Goal: Find specific page/section: Find specific page/section

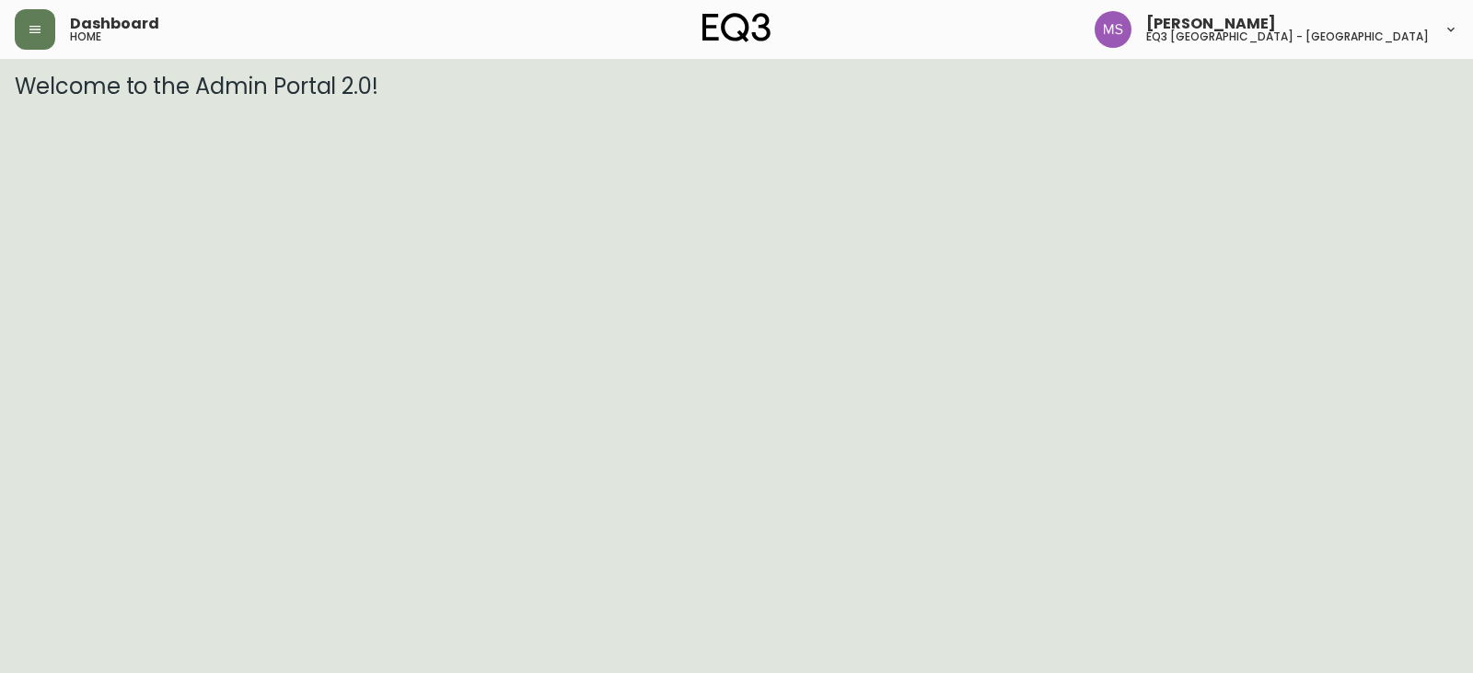
drag, startPoint x: 1408, startPoint y: 274, endPoint x: 1269, endPoint y: 114, distance: 212.1
click at [1408, 99] on html "Dashboard home [PERSON_NAME] eq3 [GEOGRAPHIC_DATA] - st laurent Welcome to the …" at bounding box center [736, 49] width 1473 height 99
